Goal: Task Accomplishment & Management: Manage account settings

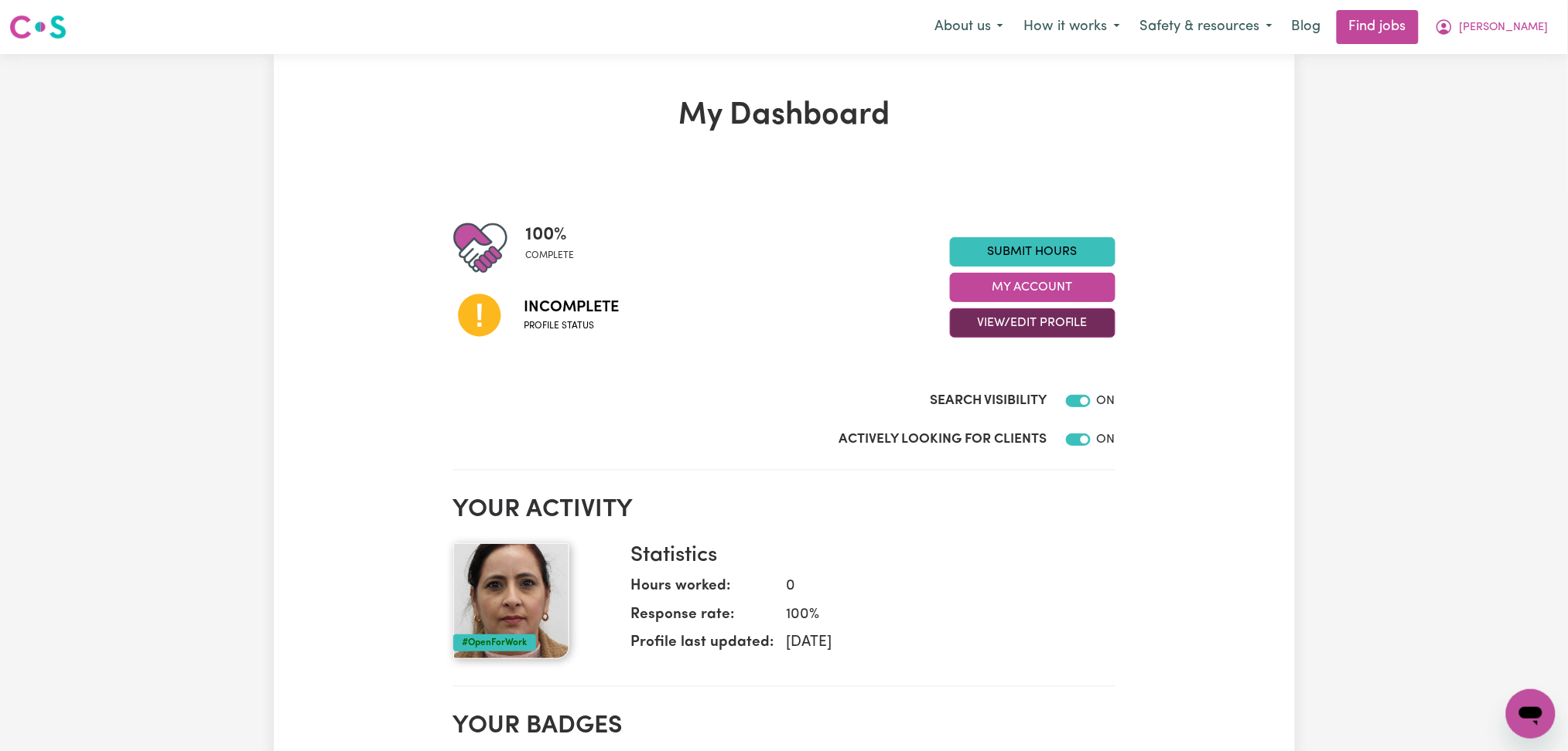
click at [1036, 329] on button "View/Edit Profile" at bounding box center [1032, 323] width 166 height 30
click at [969, 411] on link "Profile Completeness" at bounding box center [1023, 424] width 145 height 31
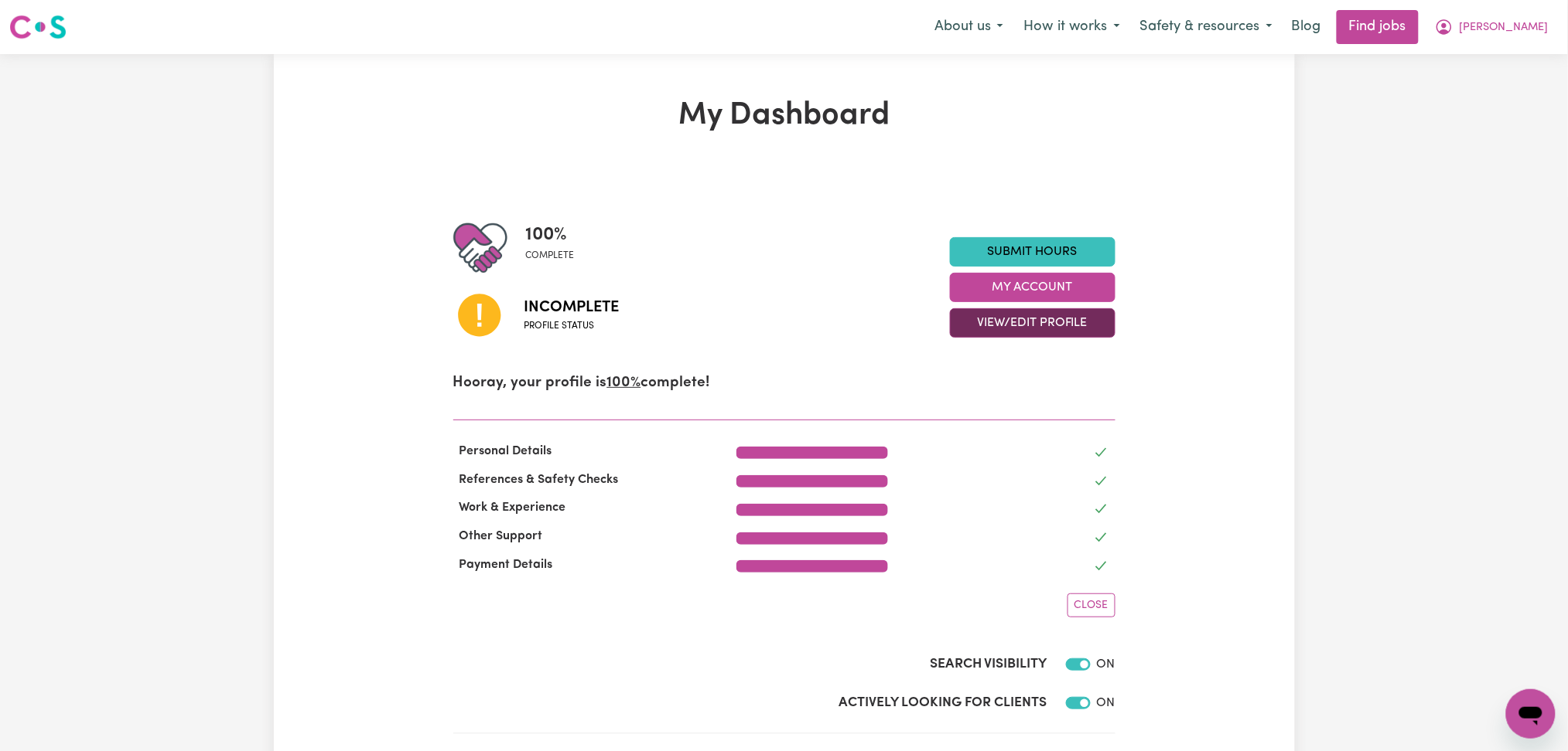
click at [1015, 324] on button "View/Edit Profile" at bounding box center [1032, 323] width 166 height 30
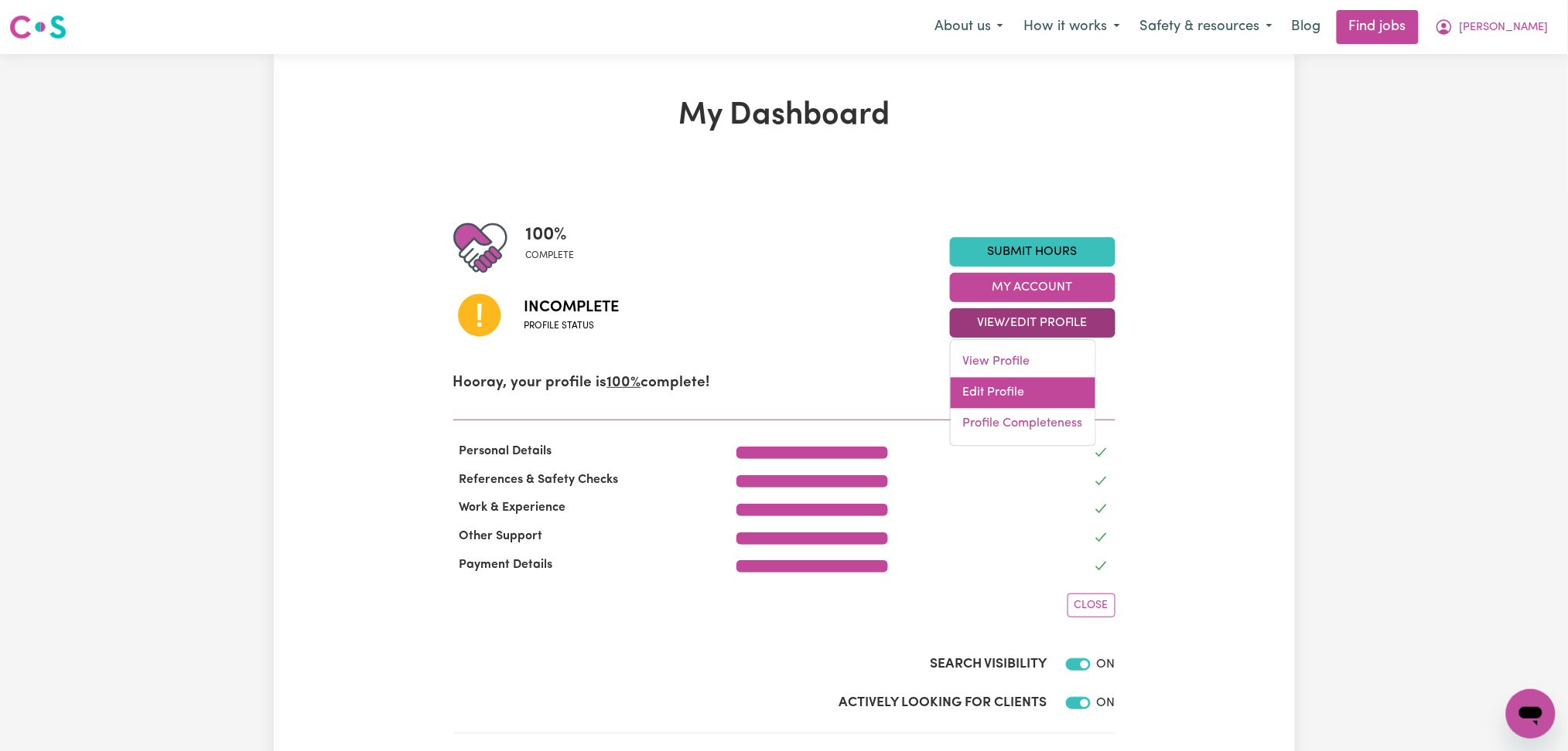
click at [985, 392] on link "Edit Profile" at bounding box center [1023, 393] width 145 height 31
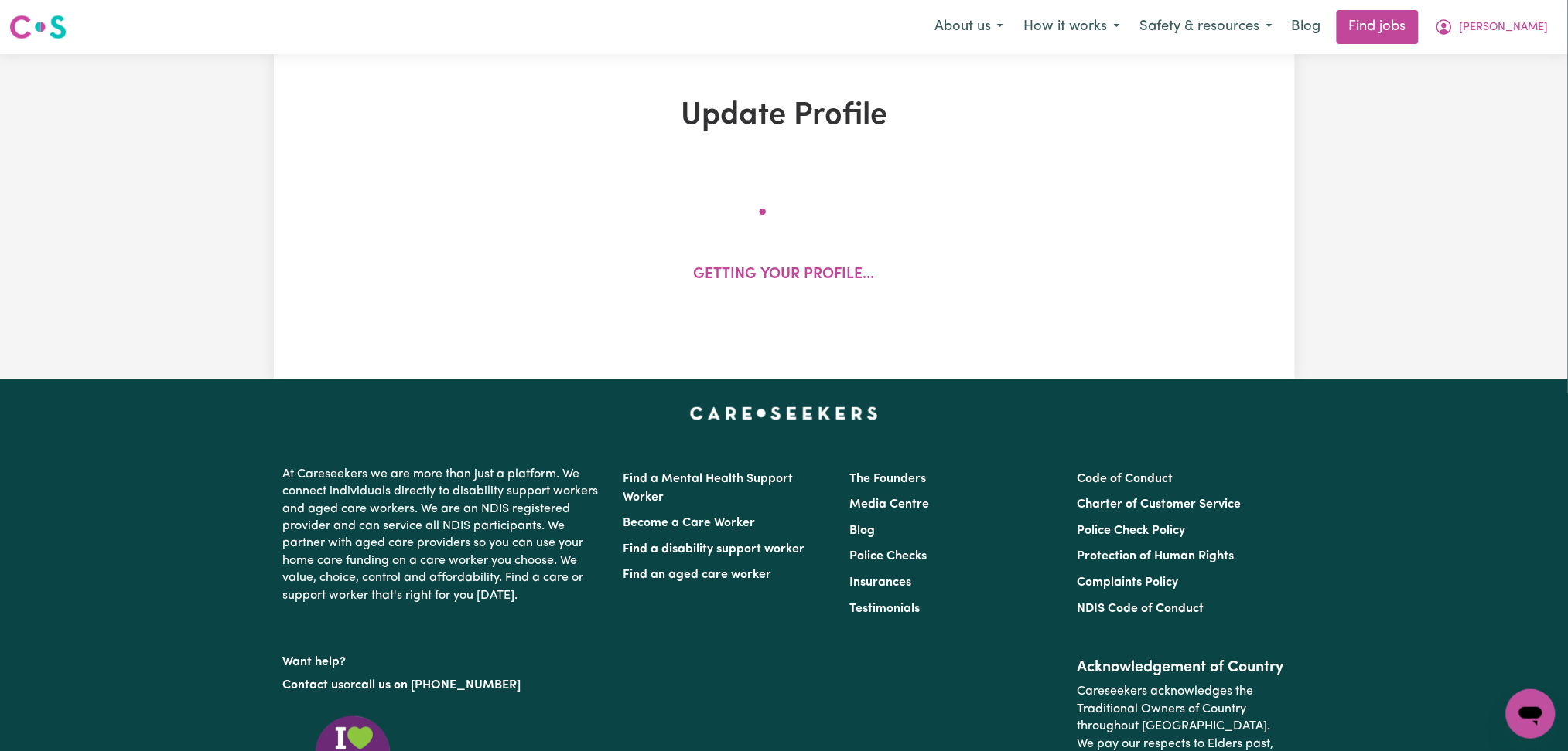
select select "female"
select select "Australian Citizen"
select select "Studying a healthcare related degree or qualification"
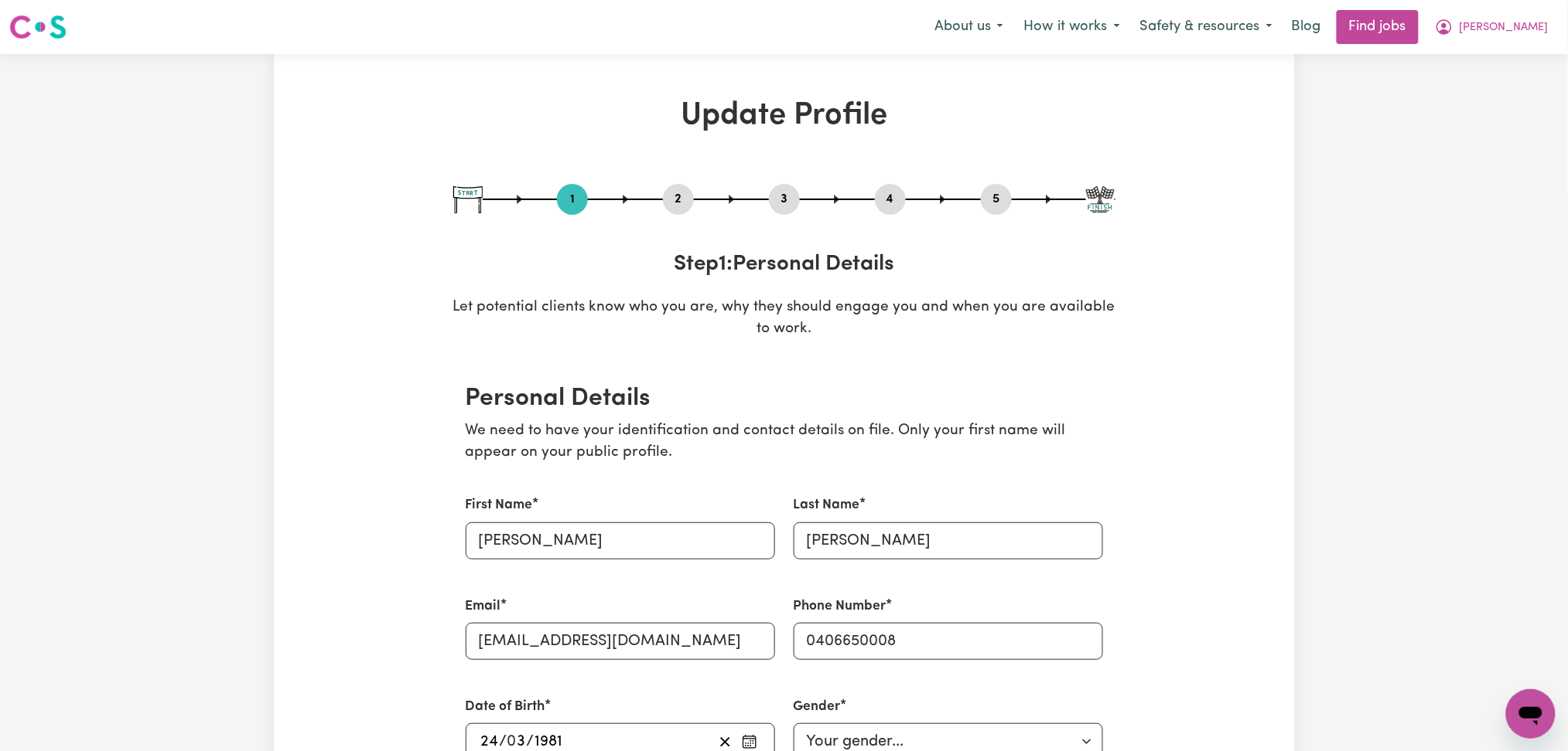
drag, startPoint x: 784, startPoint y: 195, endPoint x: 817, endPoint y: 207, distance: 35.1
click at [784, 199] on button "3" at bounding box center [784, 200] width 31 height 20
select select "2012"
select select "2018"
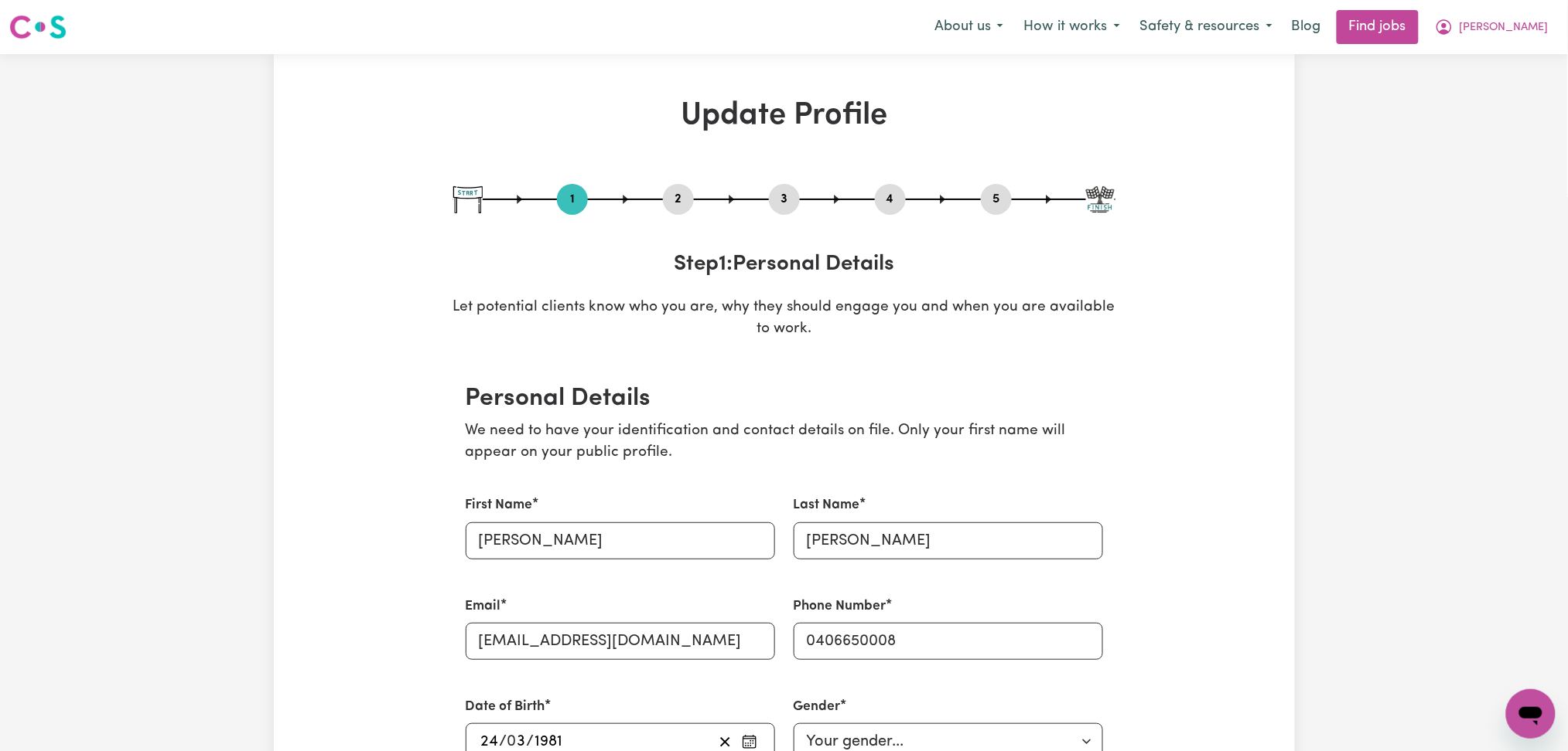
select select "2024"
select select "Certificate III (Individual Support)"
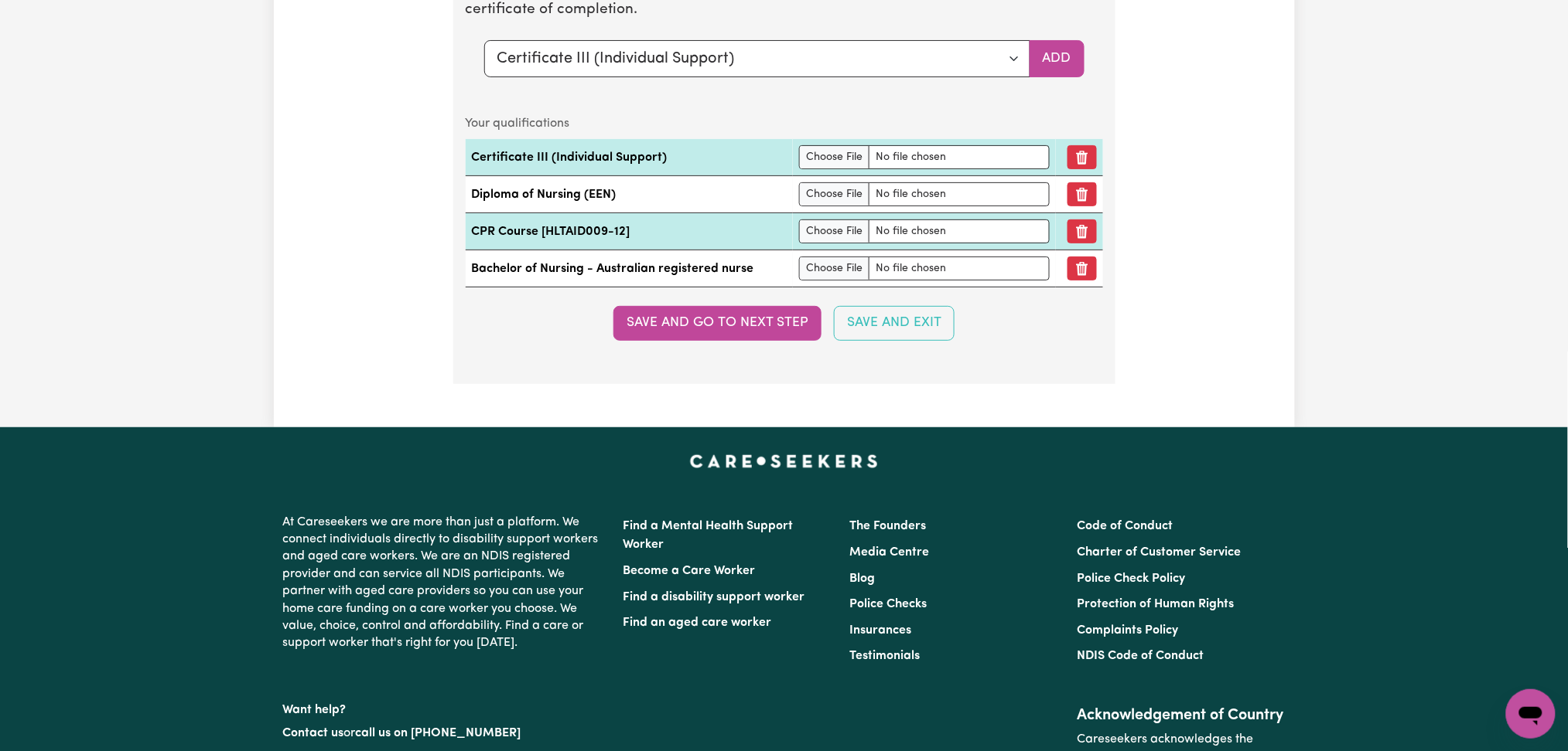
scroll to position [4031, 0]
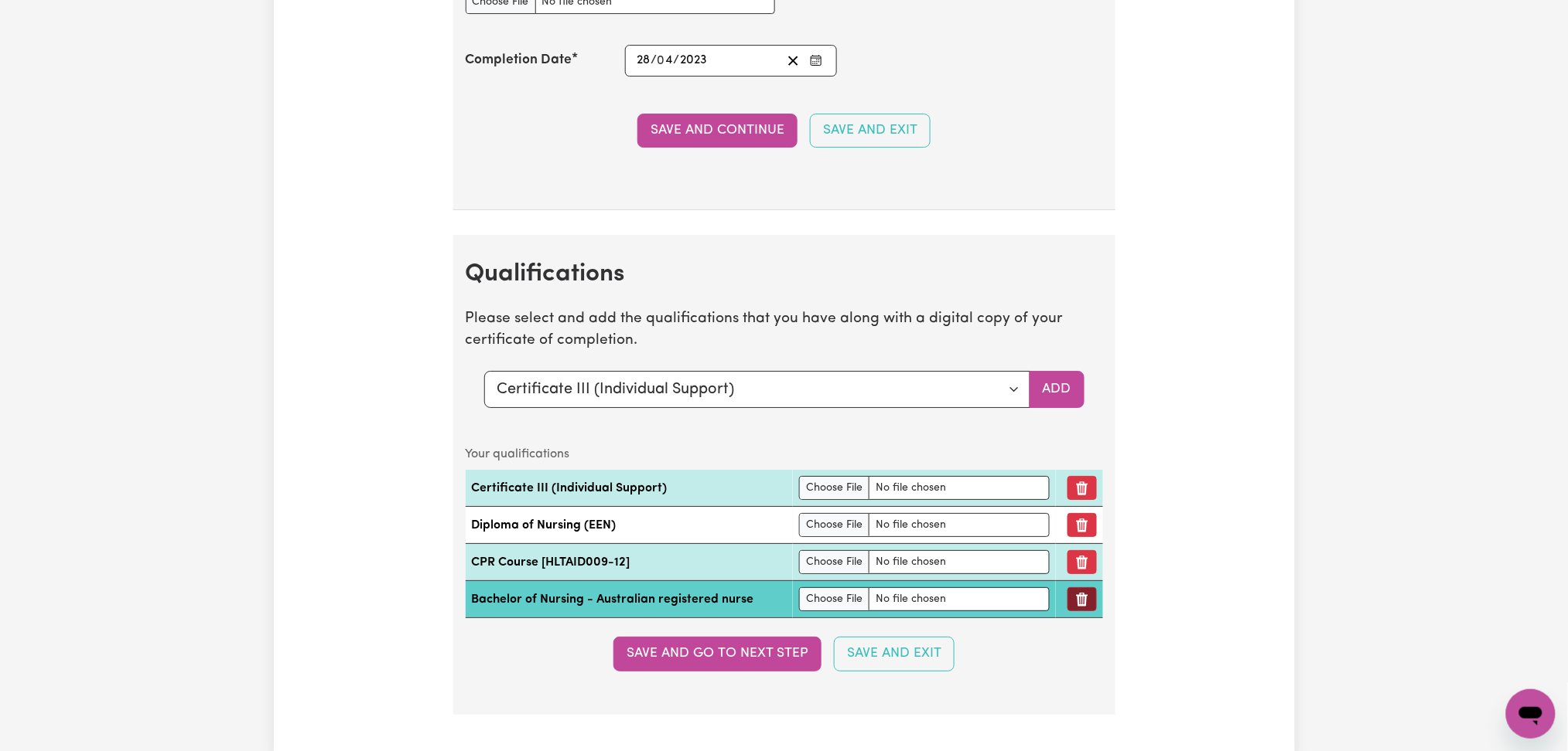
click at [1083, 607] on button "Remove qualification" at bounding box center [1083, 599] width 30 height 24
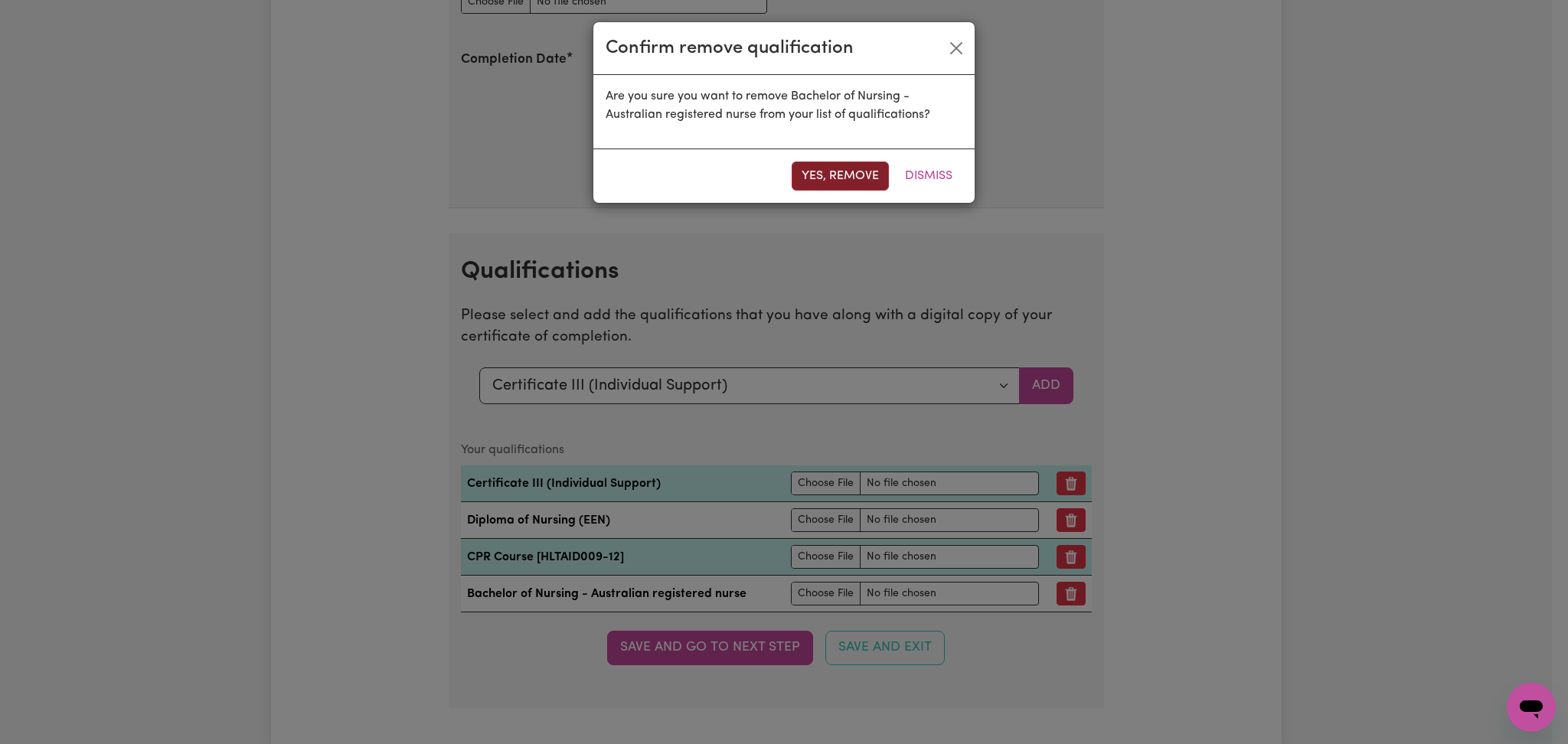
click at [855, 175] on button "Yes, remove" at bounding box center [841, 176] width 98 height 29
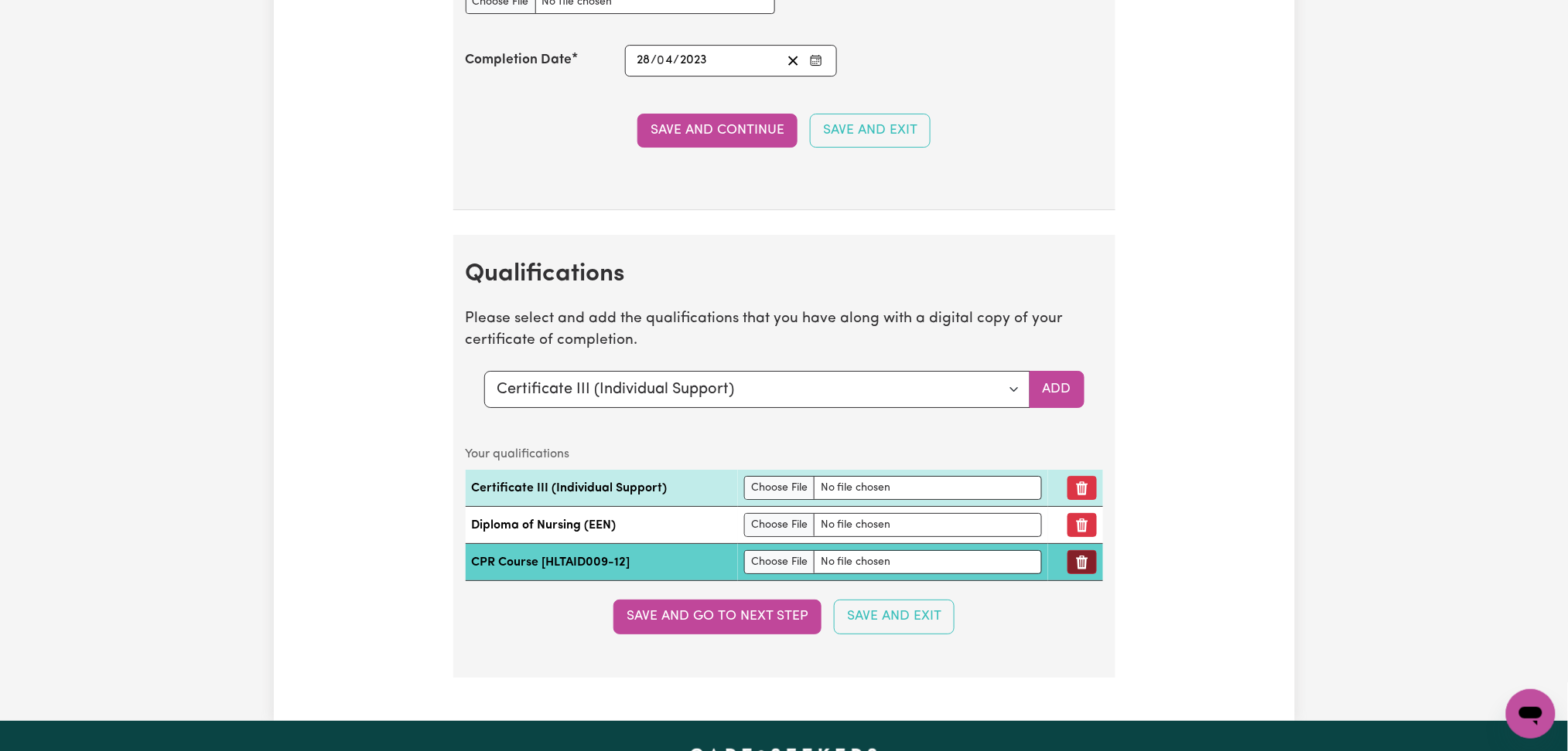
click at [1085, 564] on icon "Remove qualification" at bounding box center [1082, 562] width 16 height 16
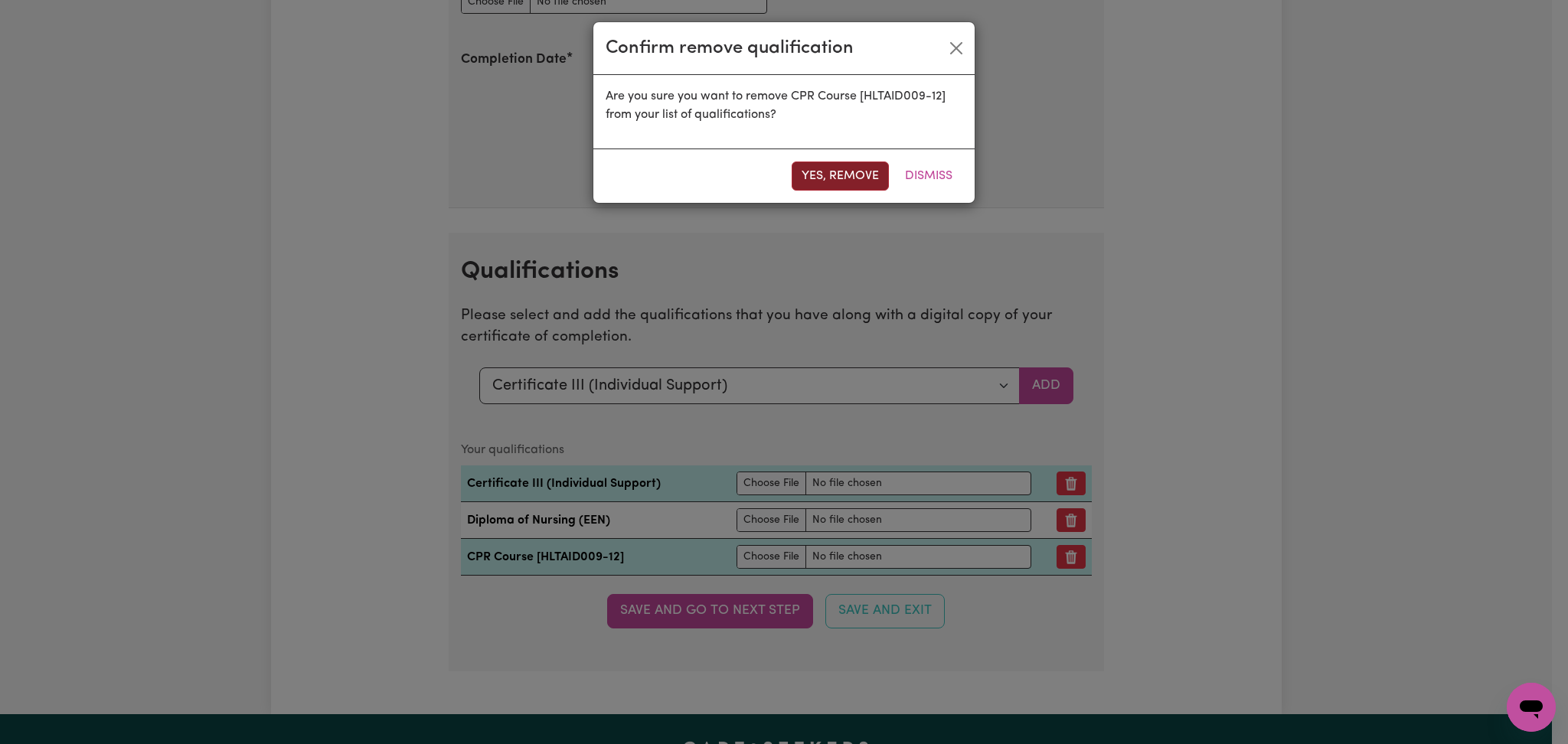
click at [833, 172] on button "Yes, remove" at bounding box center [841, 176] width 98 height 29
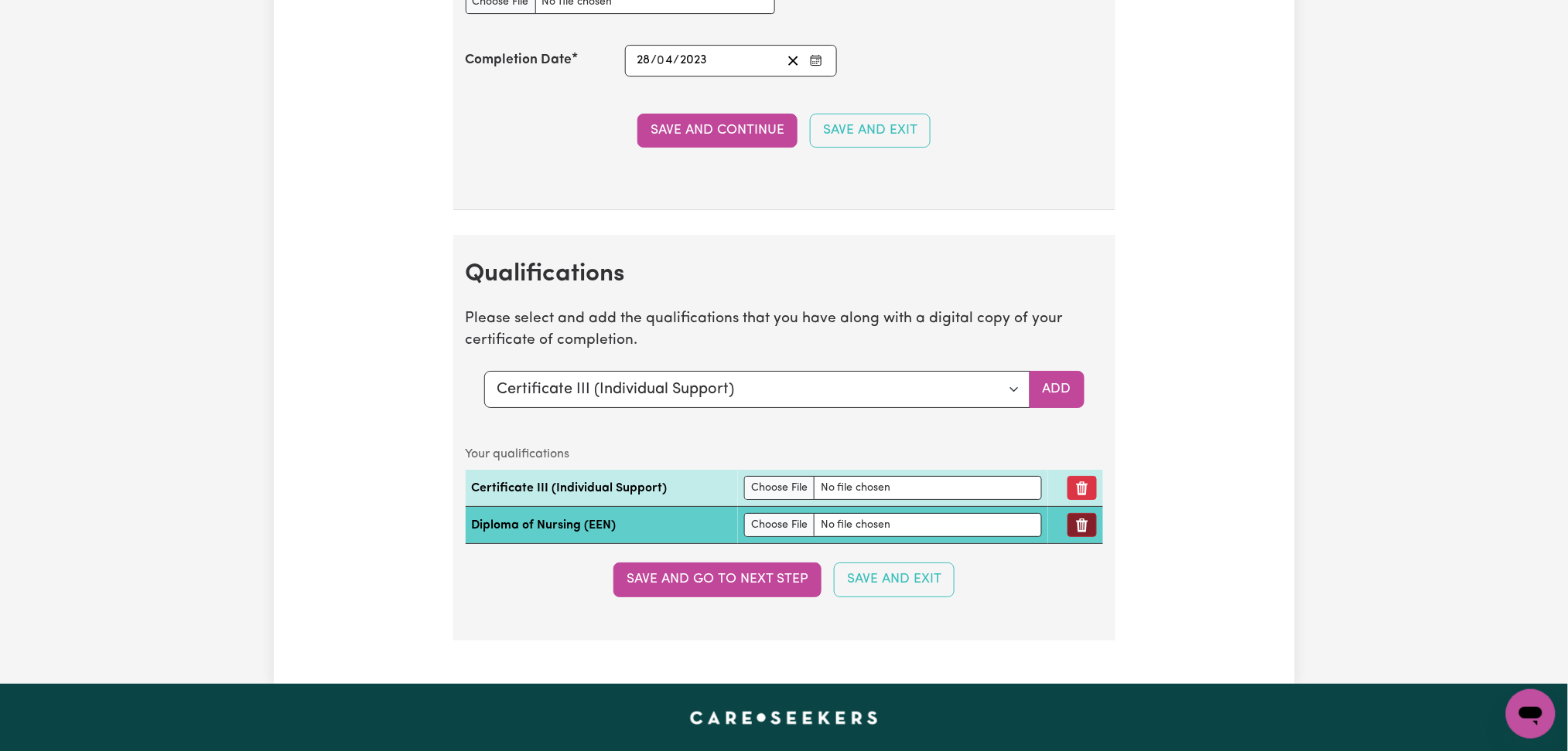
click at [1081, 534] on button "Remove qualification" at bounding box center [1083, 525] width 30 height 24
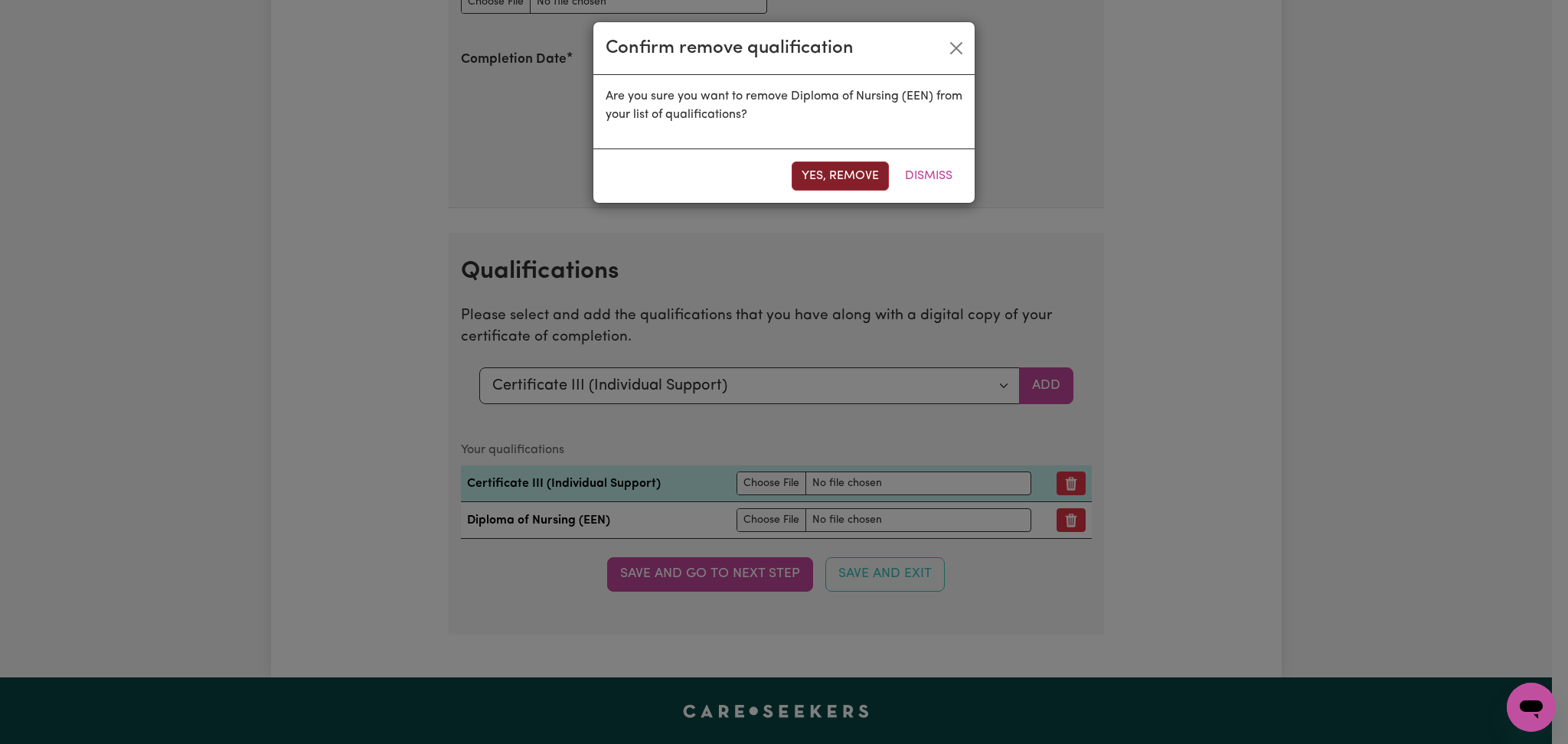
click at [804, 171] on button "Yes, remove" at bounding box center [841, 176] width 98 height 29
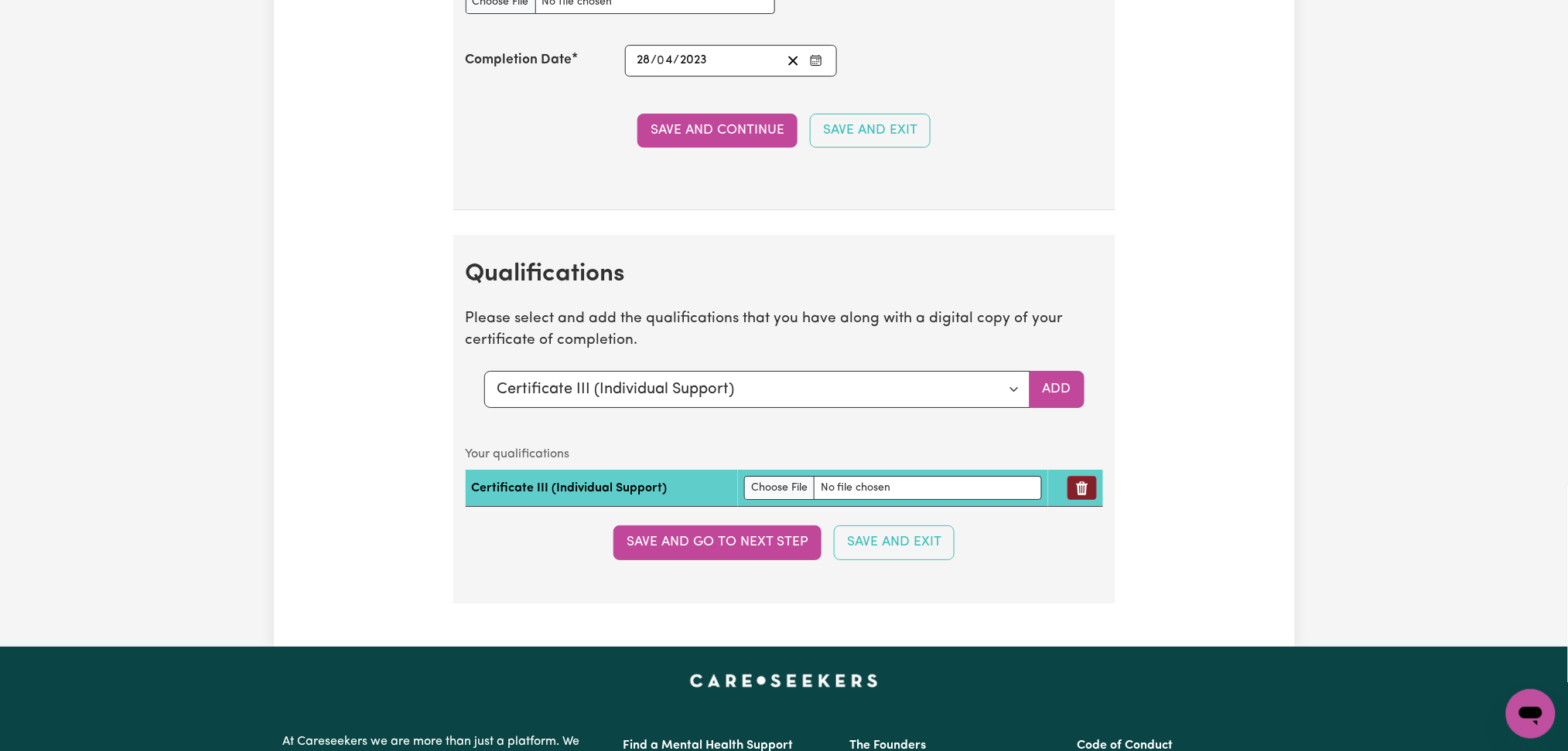
click at [1075, 490] on icon "Remove qualification" at bounding box center [1082, 488] width 16 height 16
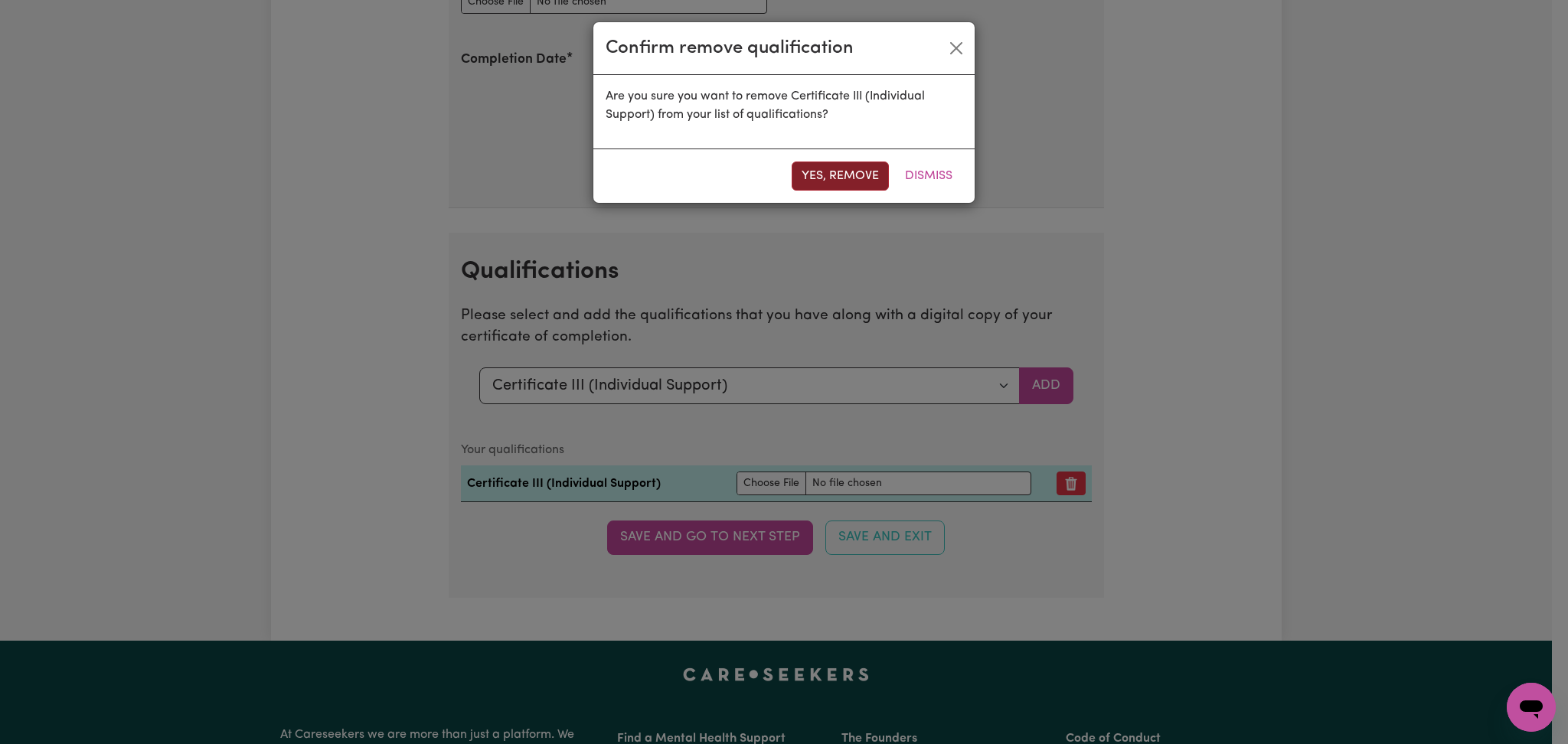
click at [817, 175] on button "Yes, remove" at bounding box center [841, 176] width 98 height 29
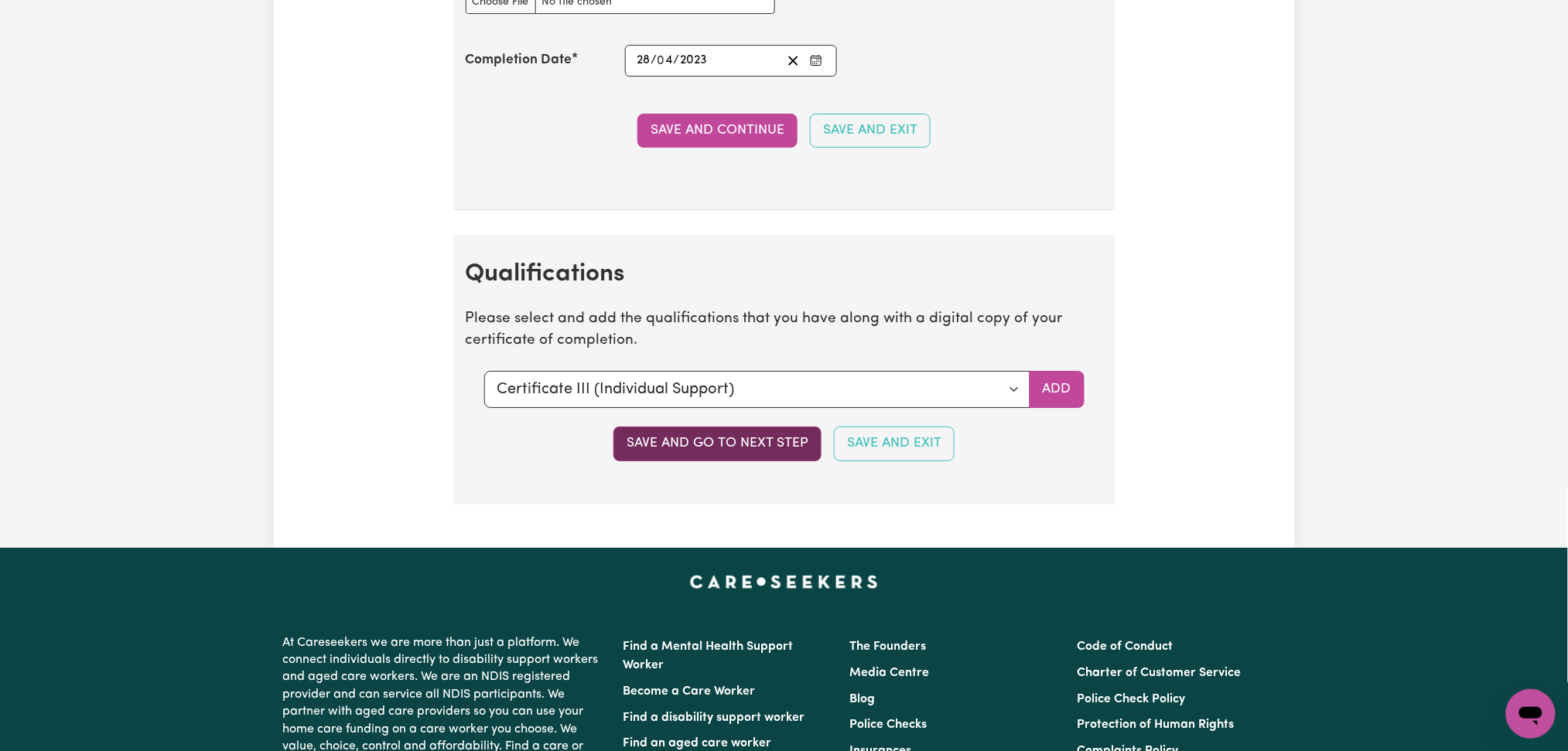
click at [745, 460] on button "Save and go to next step" at bounding box center [717, 443] width 208 height 34
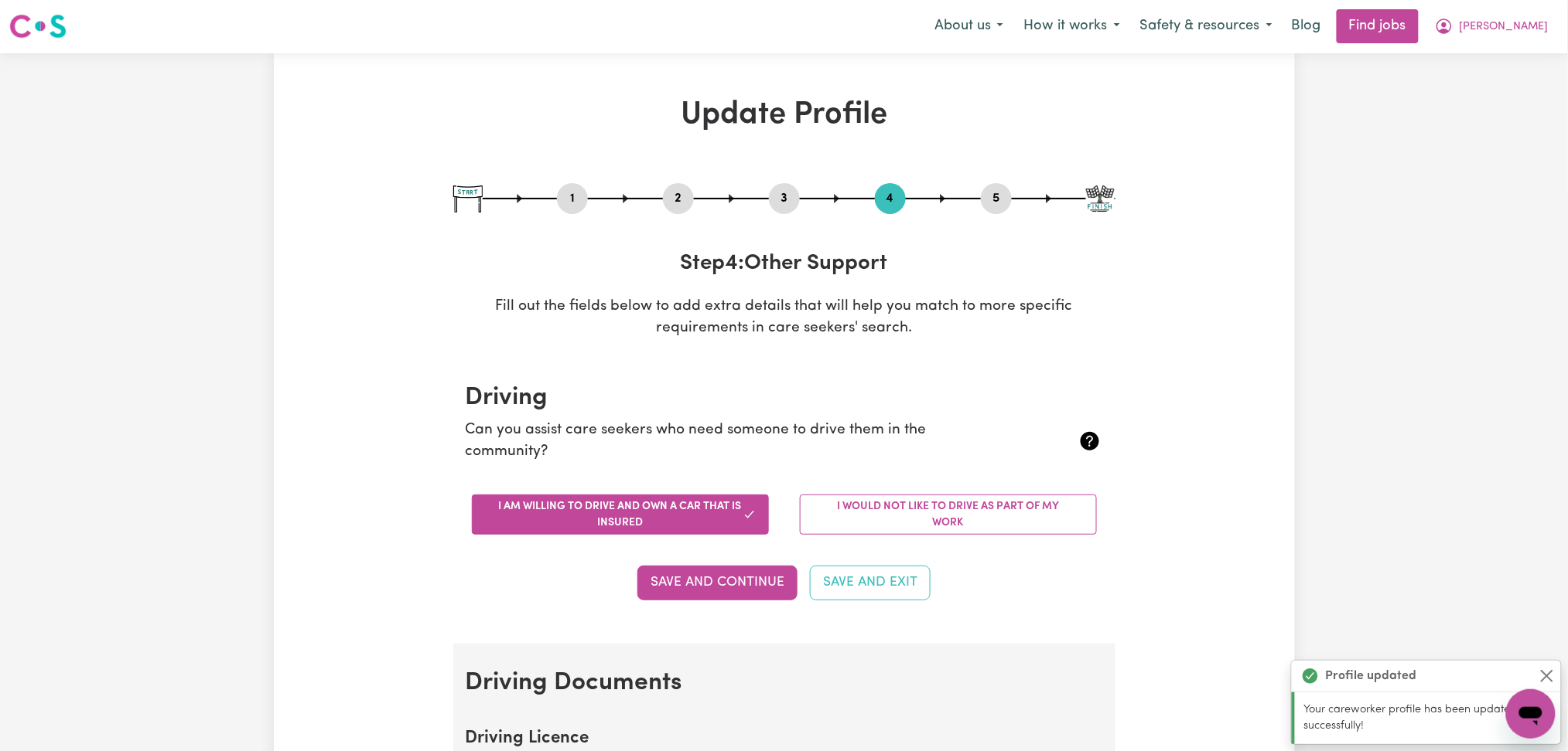
scroll to position [0, 0]
click at [1522, 29] on span "Parwinder" at bounding box center [1504, 28] width 89 height 17
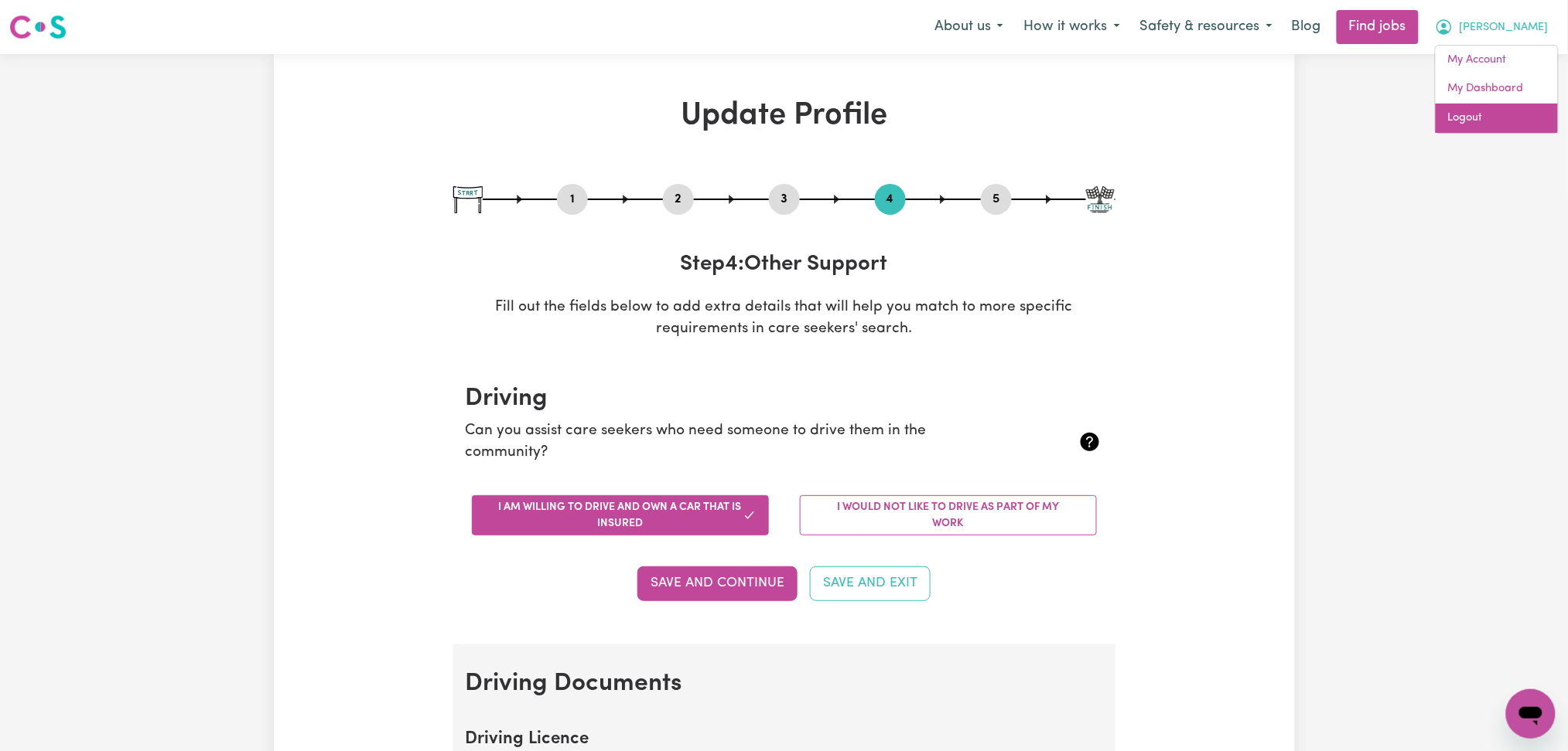
click at [1503, 116] on link "Logout" at bounding box center [1495, 118] width 122 height 30
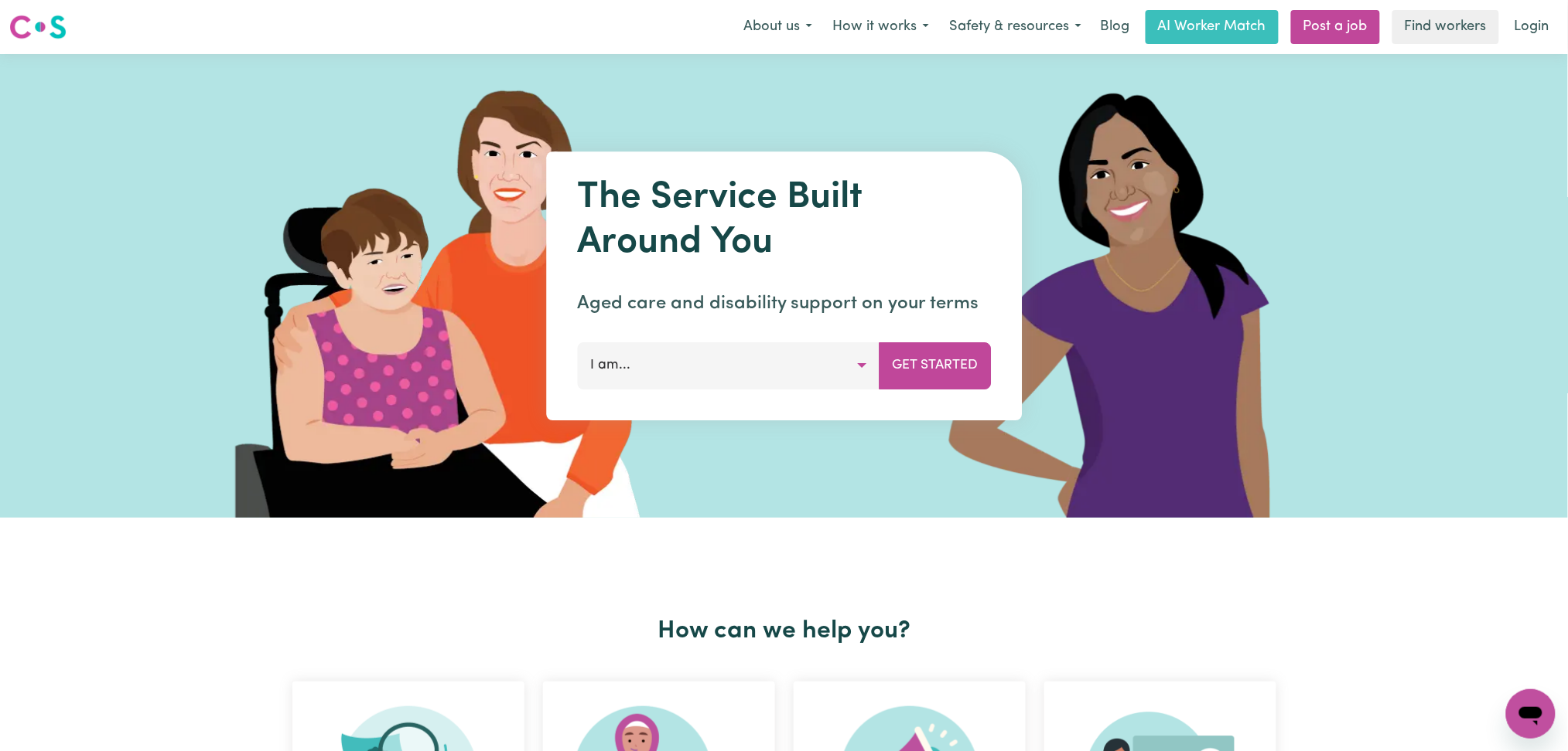
click at [1520, 53] on nav "Menu About us How it works Safety & resources Blog AI Worker Match Post a job F…" at bounding box center [784, 27] width 1568 height 54
click at [1521, 31] on link "Login" at bounding box center [1531, 27] width 53 height 34
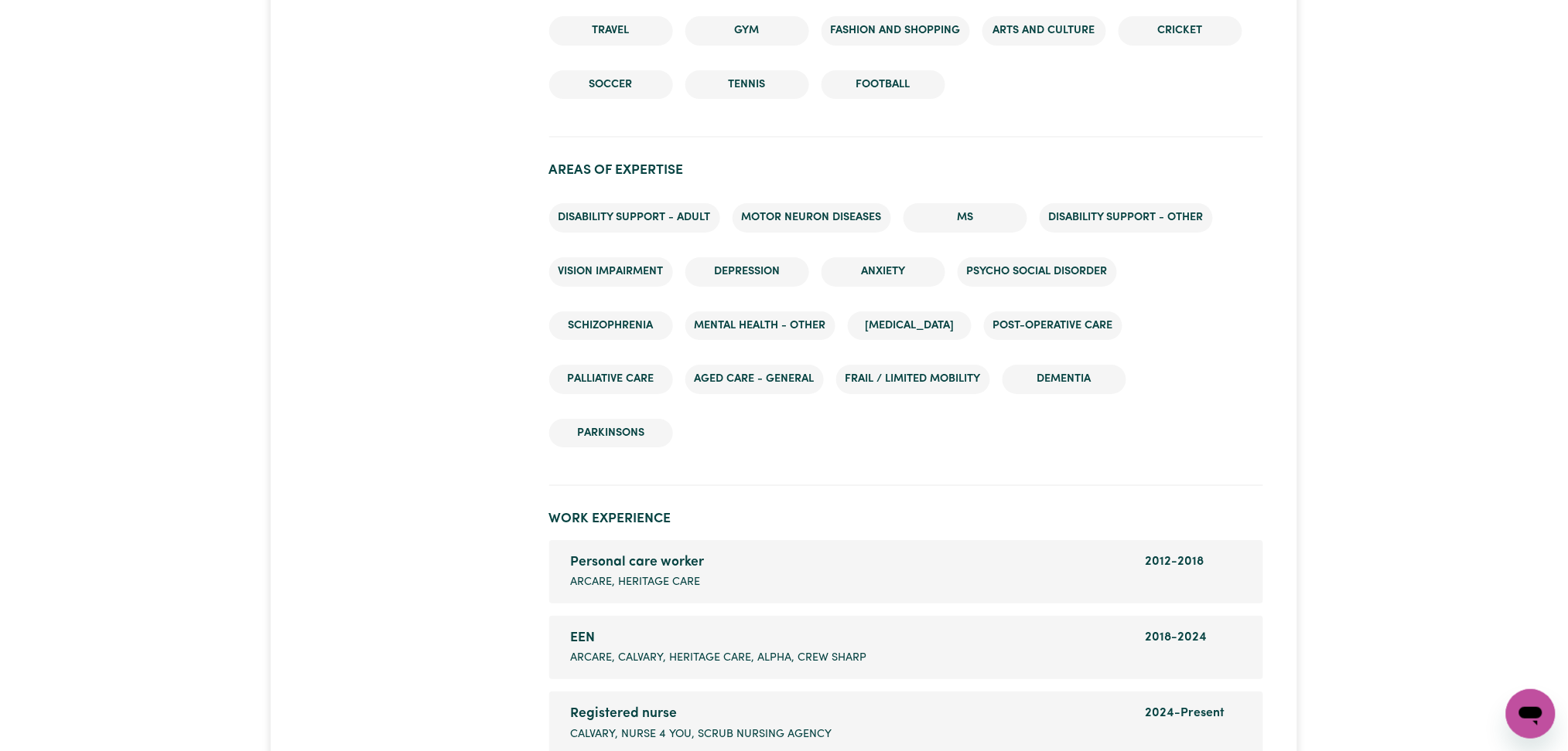
scroll to position [2370, 0]
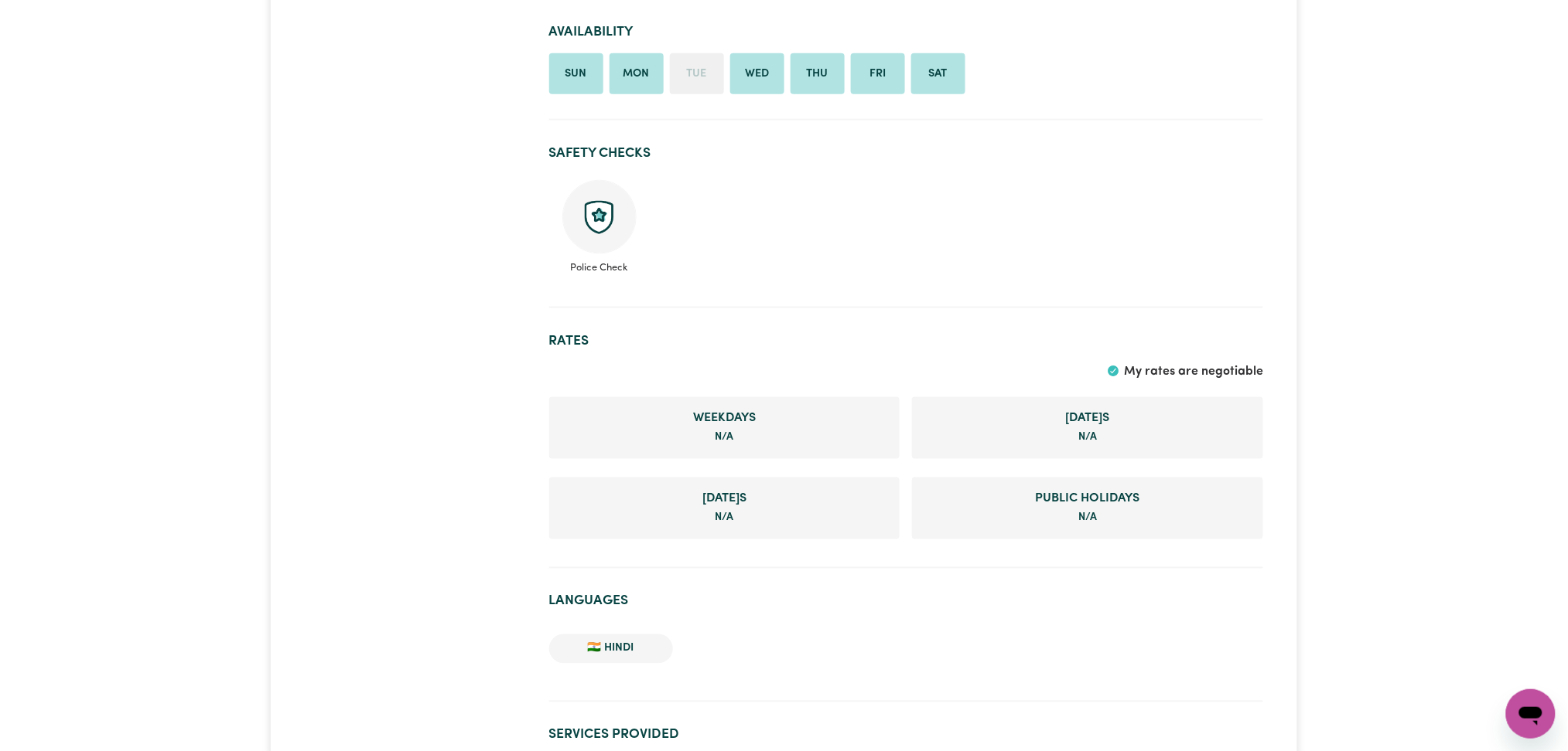
scroll to position [263, 0]
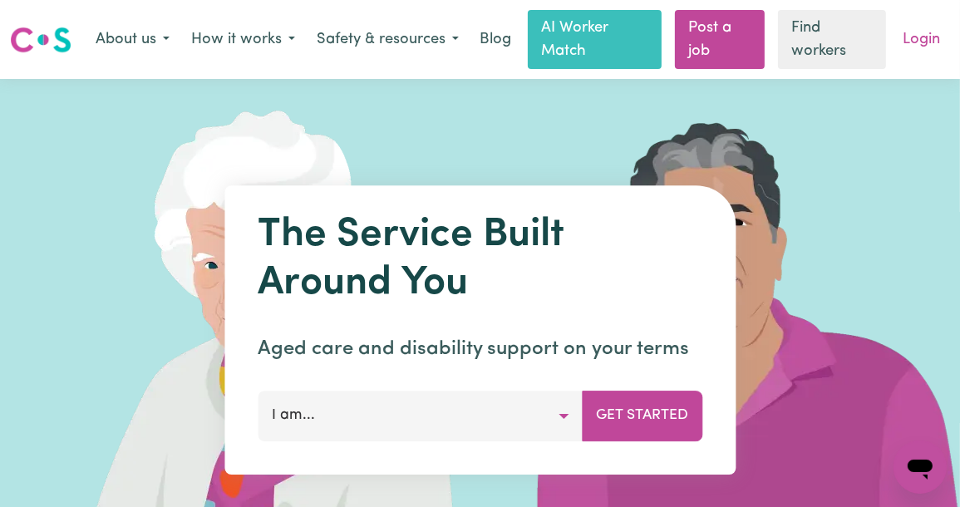
click at [921, 39] on link "Login" at bounding box center [921, 40] width 57 height 37
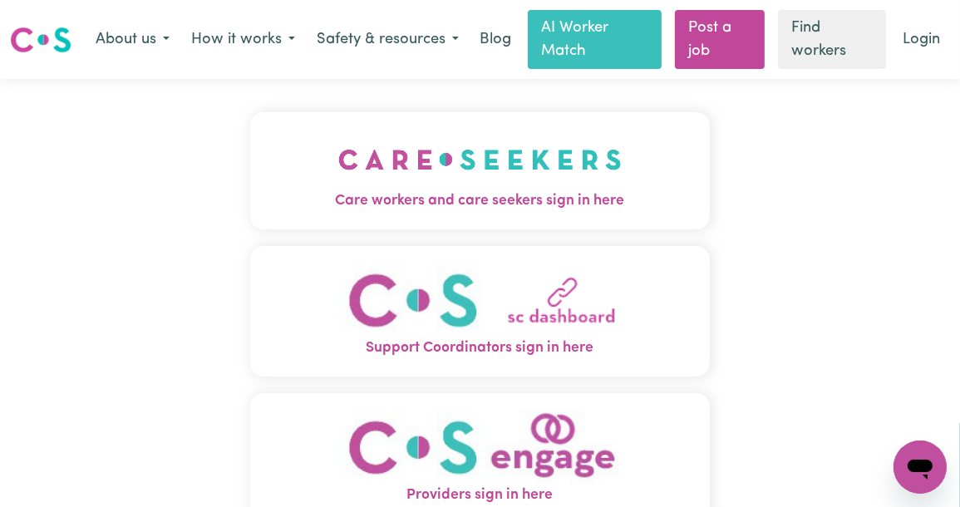
click at [338, 167] on img "Care workers and care seekers sign in here" at bounding box center [480, 160] width 284 height 62
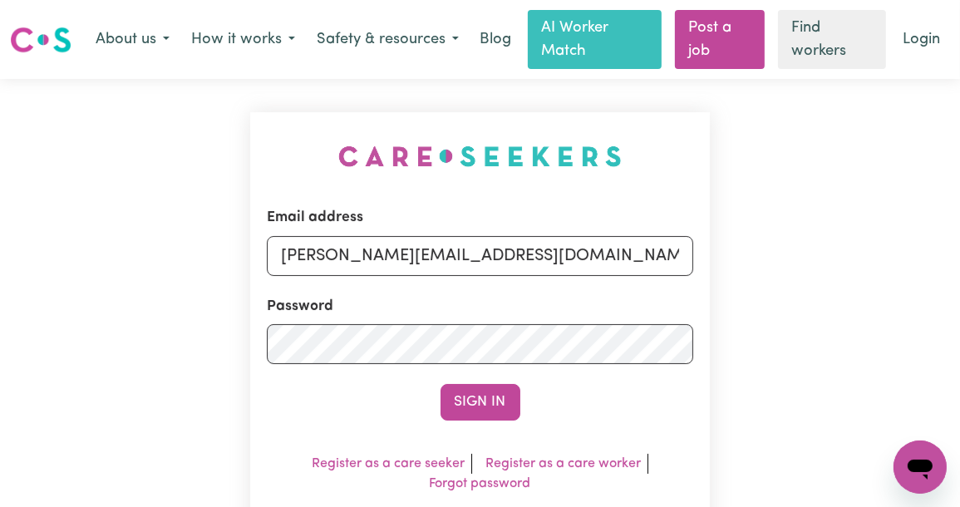
click at [346, 309] on div "Password" at bounding box center [480, 330] width 427 height 68
click at [381, 245] on input "[PERSON_NAME][EMAIL_ADDRESS][DOMAIN_NAME]" at bounding box center [480, 256] width 427 height 40
drag, startPoint x: 369, startPoint y: 243, endPoint x: 659, endPoint y: 242, distance: 290.2
click at [659, 242] on input "[EMAIL_ADDRESS][DOMAIN_NAME]" at bounding box center [480, 256] width 427 height 40
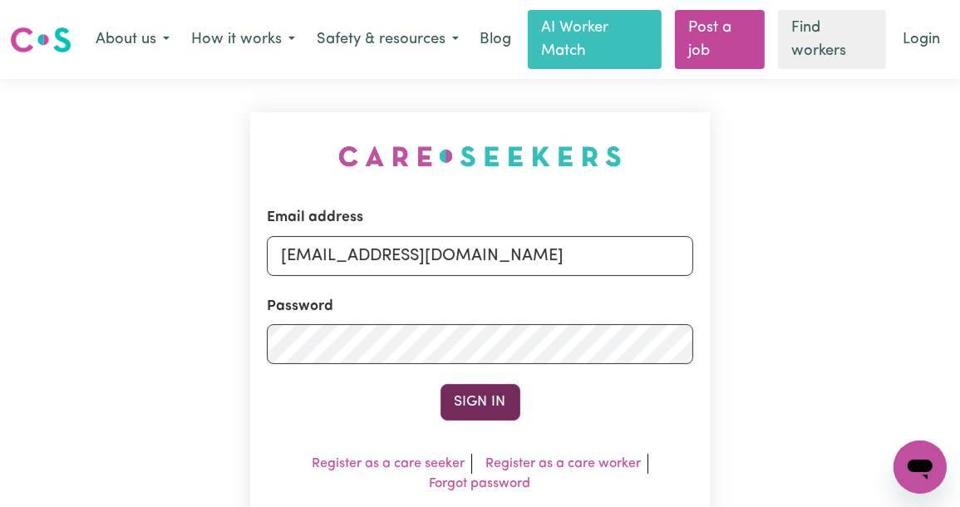
type input "[EMAIL_ADDRESS][DOMAIN_NAME]"
click at [467, 394] on button "Sign In" at bounding box center [481, 402] width 80 height 37
